Goal: Find contact information: Obtain details needed to contact an individual or organization

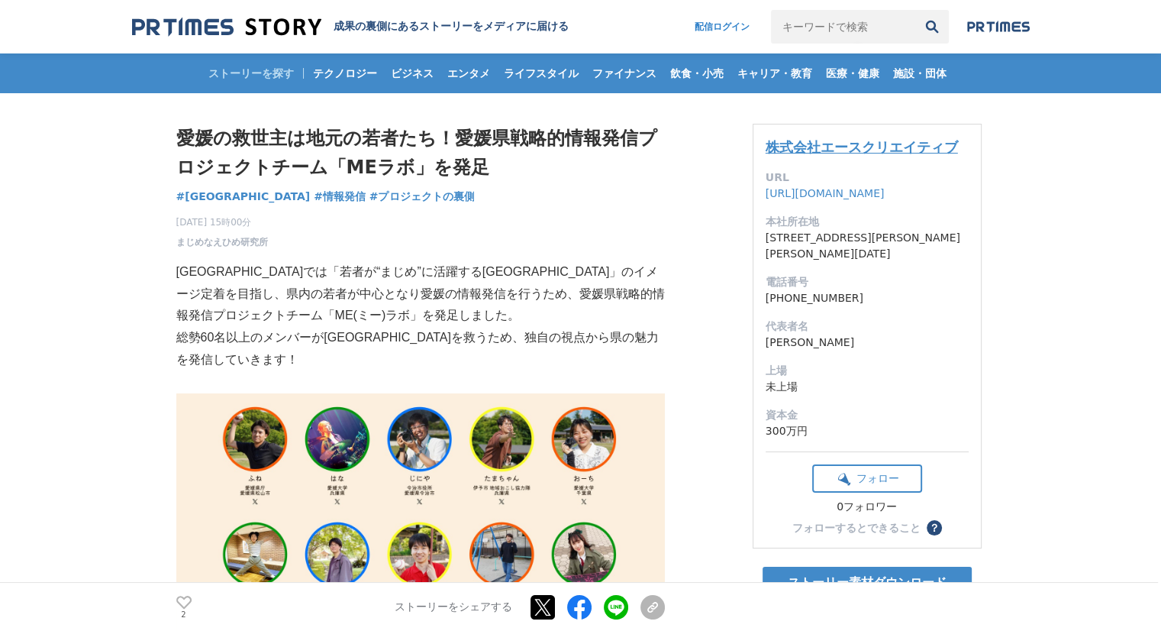
drag, startPoint x: 969, startPoint y: 150, endPoint x: 768, endPoint y: 150, distance: 201.5
click at [768, 150] on div "株式会社エースクリエイティブ URL [URL][DOMAIN_NAME] 本社所在地 [STREET_ADDRESS][PERSON_NAME][PERSO…" at bounding box center [867, 336] width 229 height 424
copy link "株式会社エースクリエイティブ"
click at [810, 151] on link "株式会社エースクリエイティブ" at bounding box center [862, 147] width 192 height 16
